Goal: Task Accomplishment & Management: Use online tool/utility

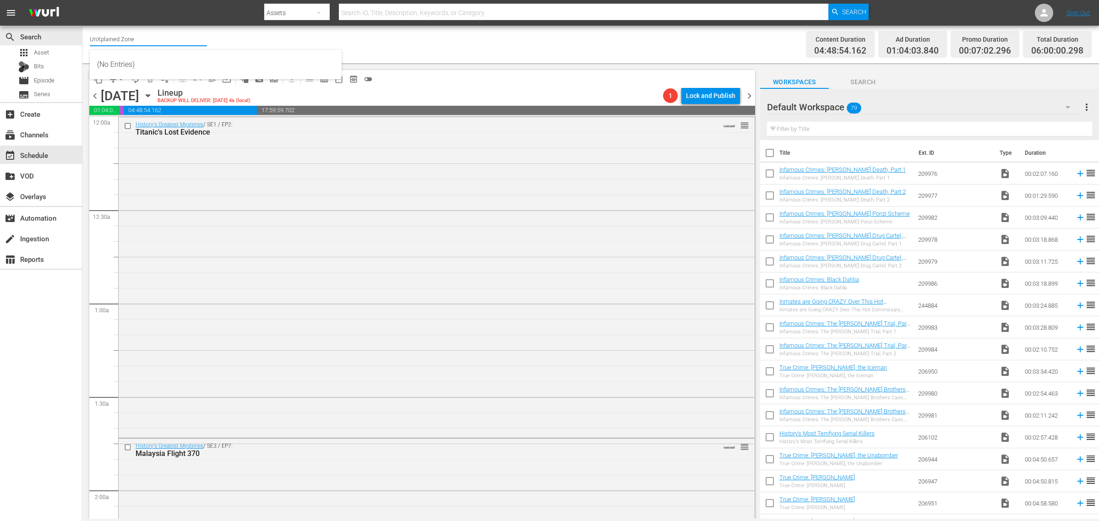
drag, startPoint x: 166, startPoint y: 39, endPoint x: -285, endPoint y: 3, distance: 453.0
click at [0, 3] on html "menu Search By Assets Search ID, Title, Description, Keywords, or Category Sear…" at bounding box center [549, 260] width 1099 height 521
type input "perf"
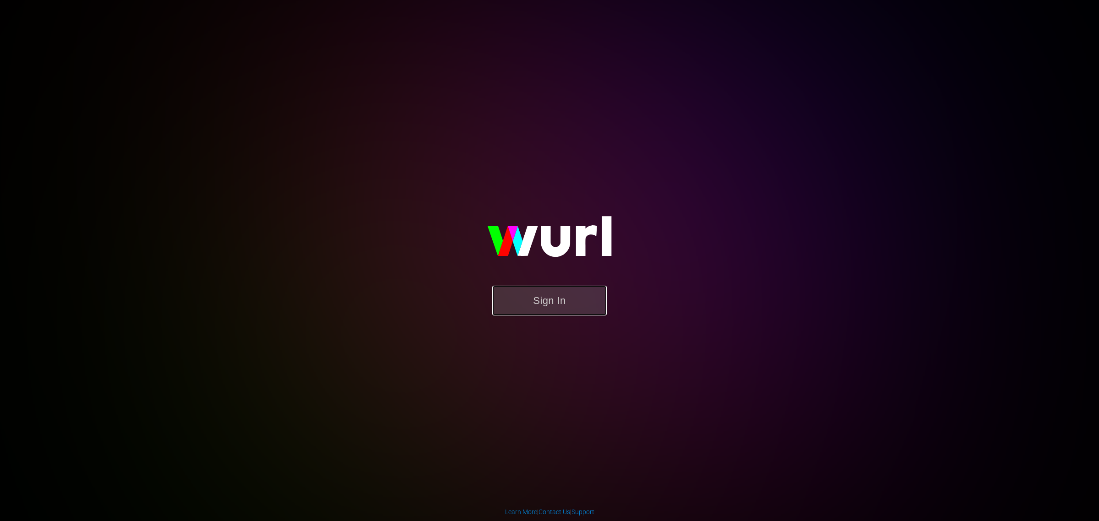
click at [553, 306] on button "Sign In" at bounding box center [549, 301] width 114 height 30
click at [534, 305] on button "Sign In" at bounding box center [549, 301] width 114 height 30
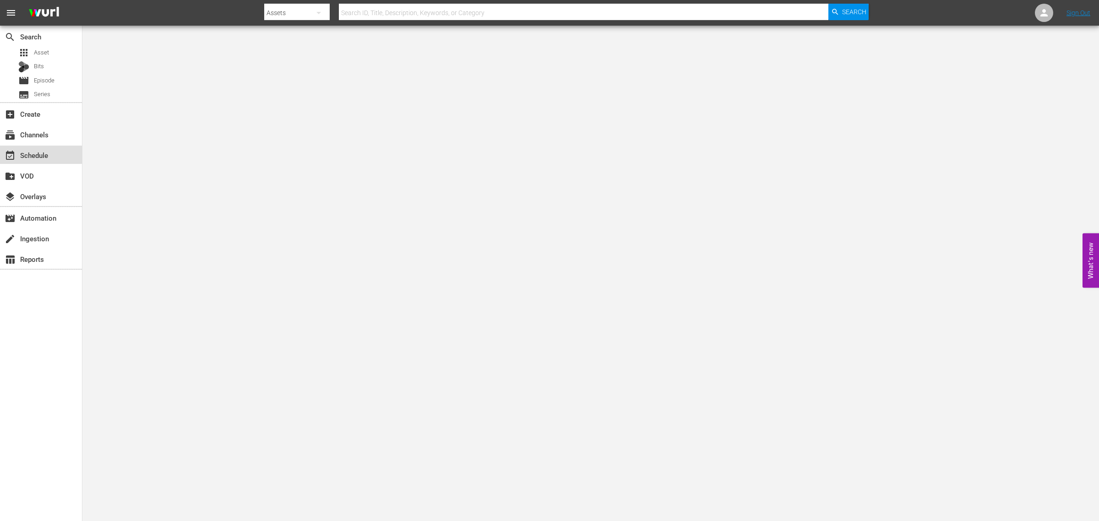
click at [25, 147] on div "event_available Schedule" at bounding box center [41, 155] width 82 height 18
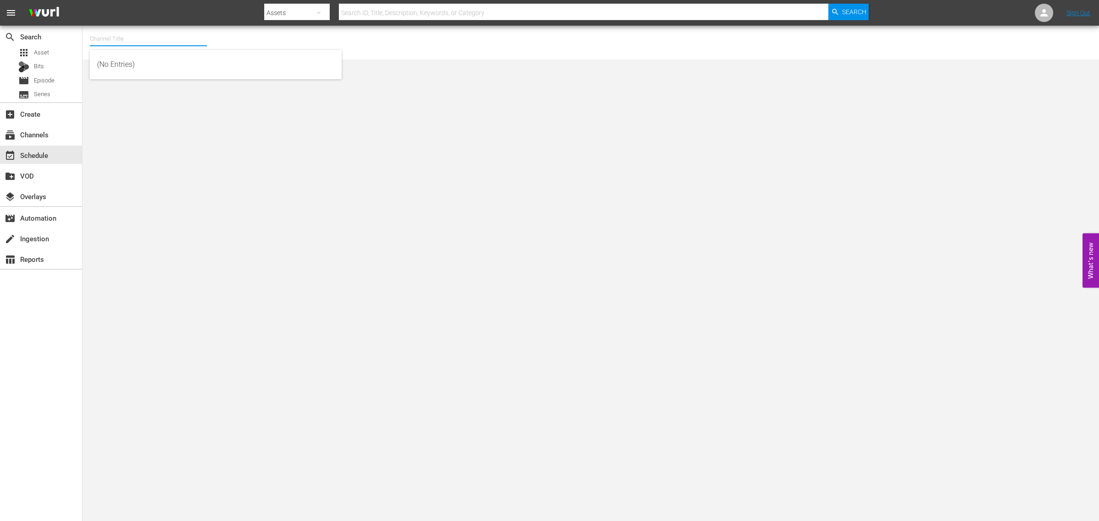
click at [111, 40] on input "text" at bounding box center [148, 39] width 117 height 22
click at [143, 62] on div "Perform (1053 - aenetworks_perform_1)" at bounding box center [215, 65] width 237 height 22
type input "Perform (1053 - aenetworks_perform_1)"
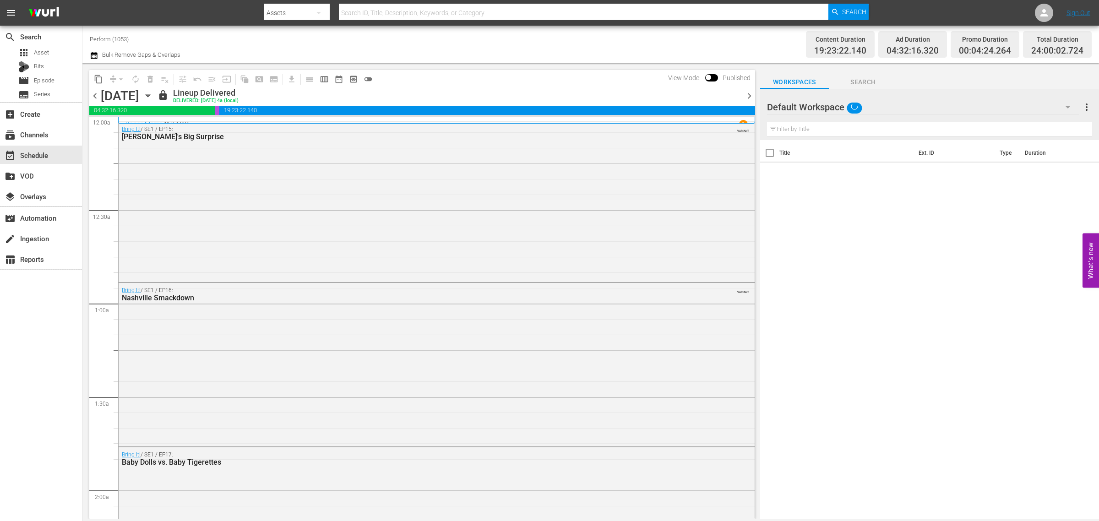
click at [153, 93] on icon "button" at bounding box center [148, 96] width 10 height 10
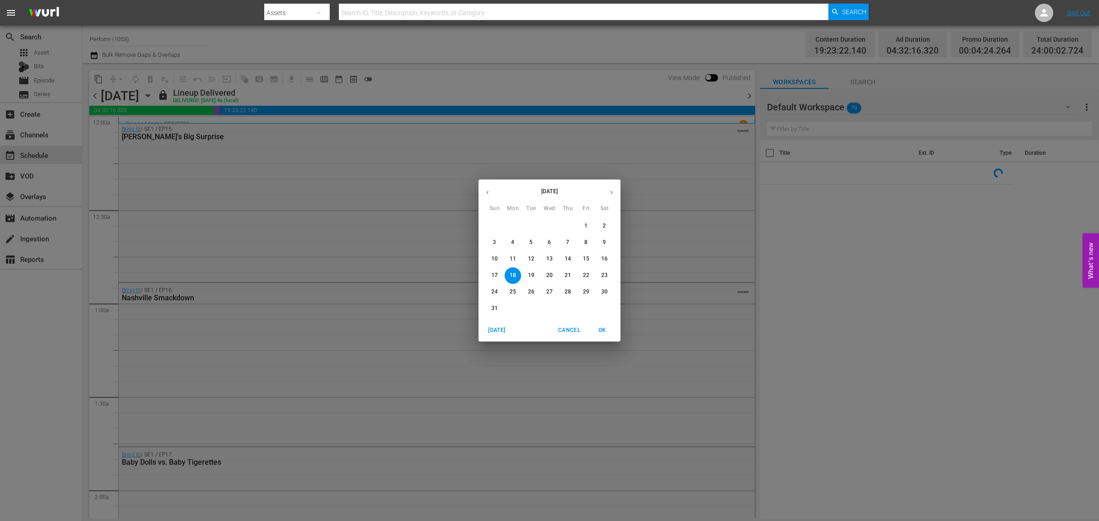
click at [498, 290] on span "24" at bounding box center [494, 292] width 16 height 8
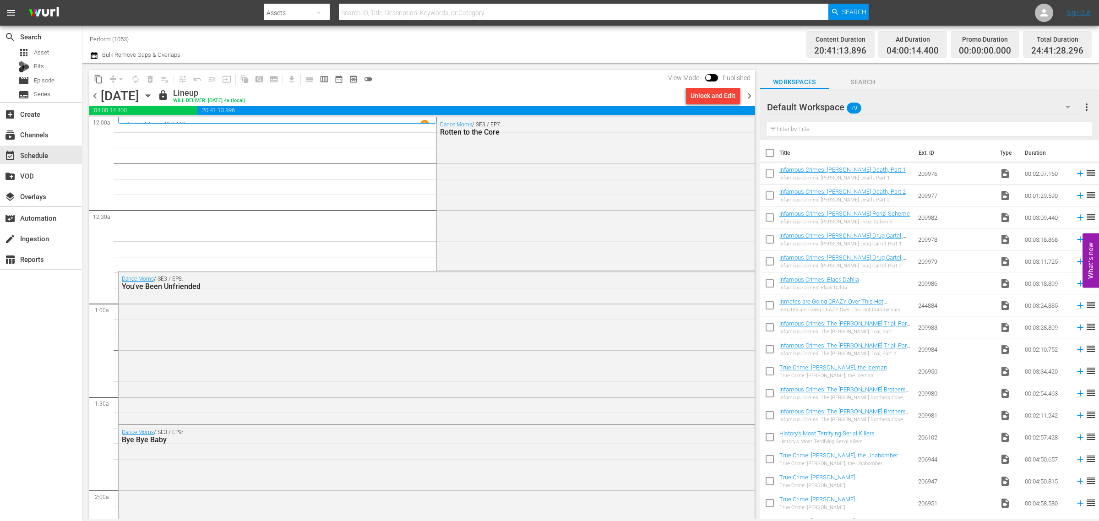
click at [551, 46] on div "Channel Title Perform (1053) Bulk Remove Gaps & Overlaps" at bounding box center [363, 44] width 546 height 33
click at [749, 95] on span "chevron_right" at bounding box center [749, 95] width 11 height 11
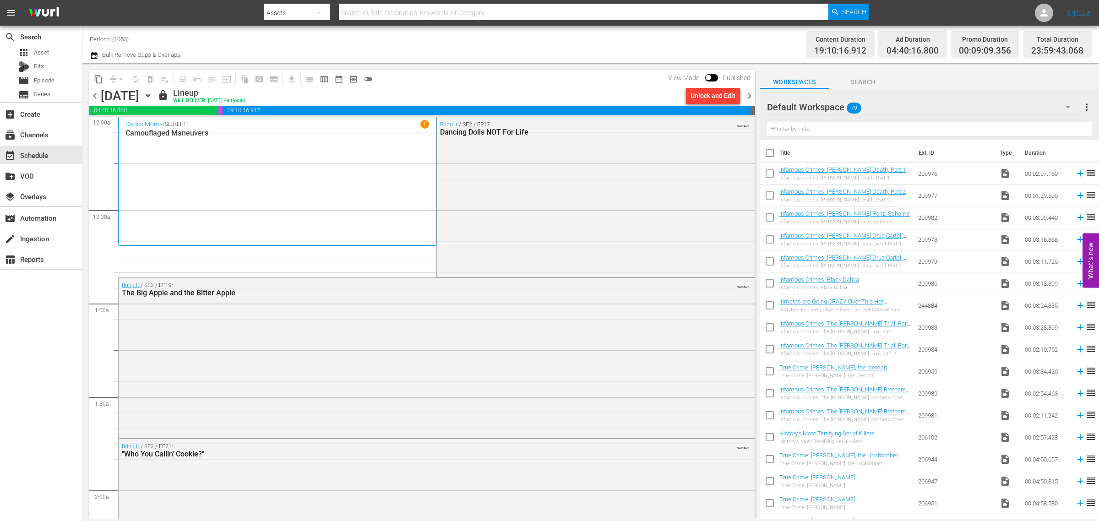
click at [94, 94] on span "chevron_left" at bounding box center [94, 95] width 11 height 11
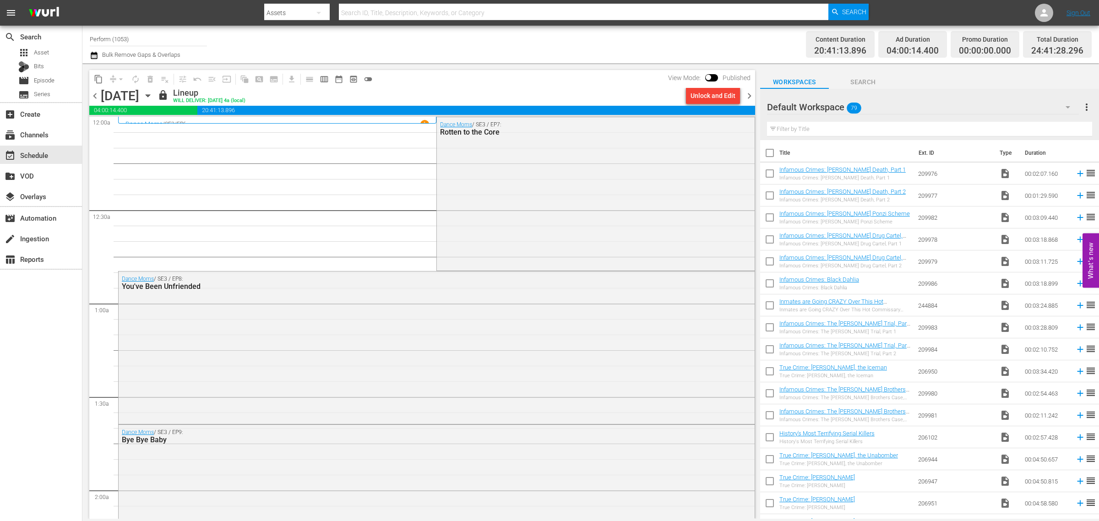
click at [574, 40] on div "Channel Title Perform (1053) Bulk Remove Gaps & Overlaps" at bounding box center [363, 44] width 546 height 33
click at [748, 92] on span "chevron_right" at bounding box center [749, 95] width 11 height 11
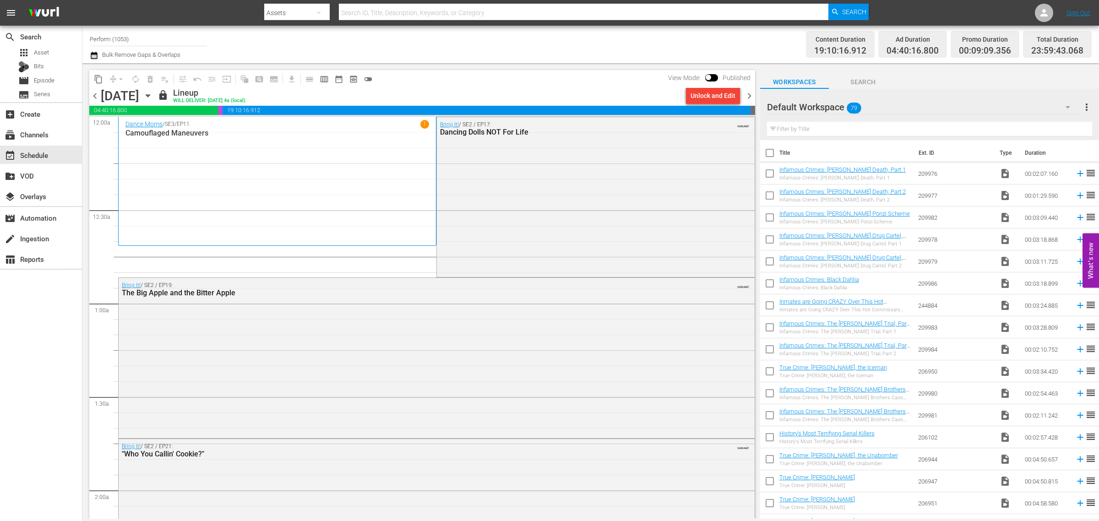
click at [749, 95] on span "chevron_right" at bounding box center [749, 95] width 11 height 11
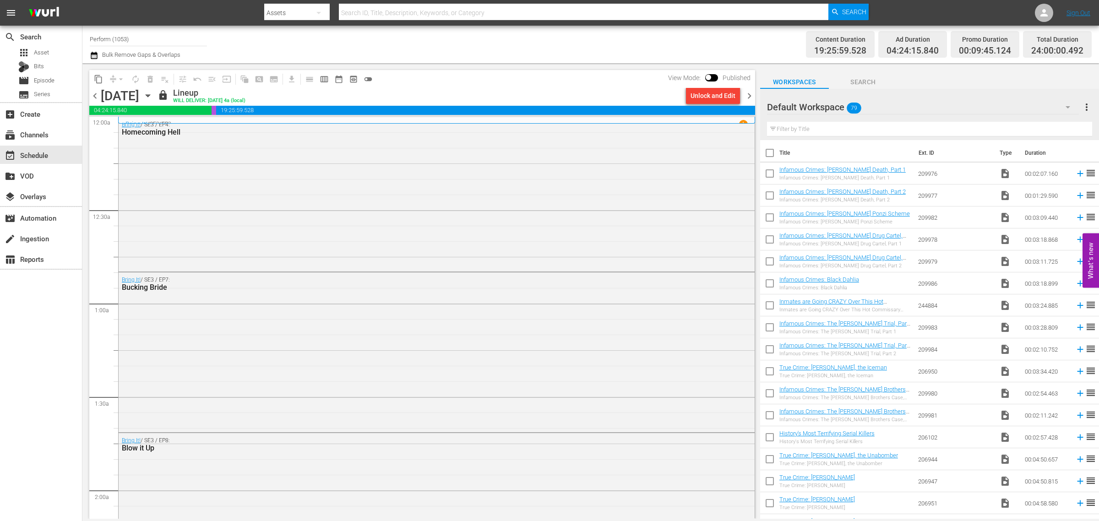
click at [95, 94] on span "chevron_left" at bounding box center [94, 95] width 11 height 11
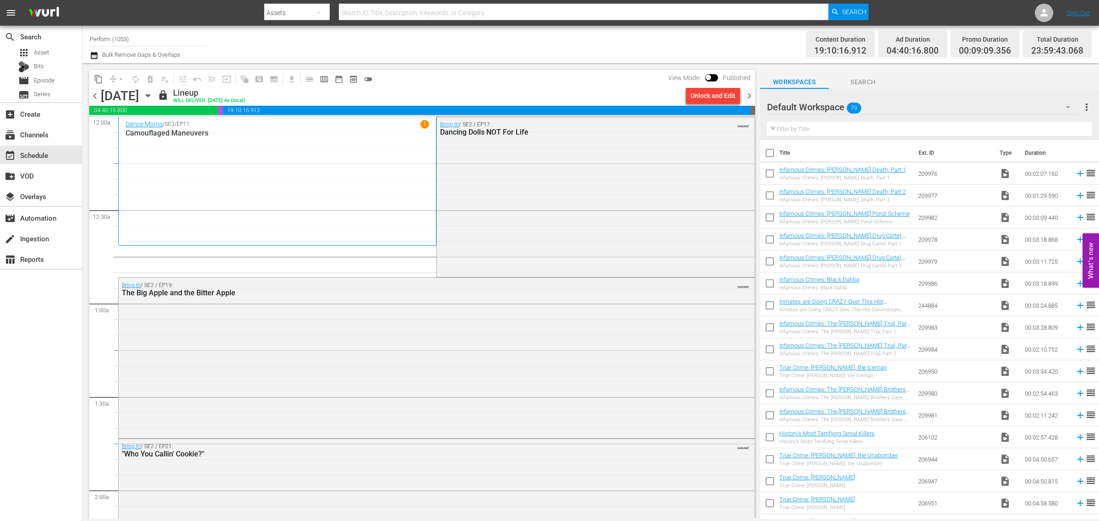
click at [525, 32] on div "Channel Title Perform (1053) Bulk Remove Gaps & Overlaps" at bounding box center [363, 44] width 546 height 33
